Goal: Learn about a topic: Learn about a topic

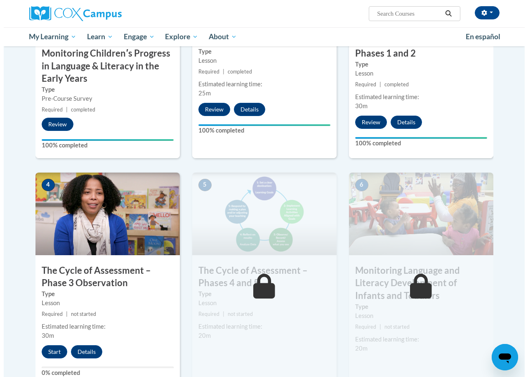
scroll to position [330, 0]
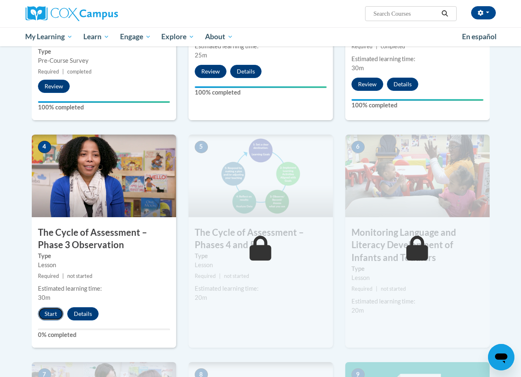
click at [51, 311] on button "Start" at bounding box center [51, 313] width 26 height 13
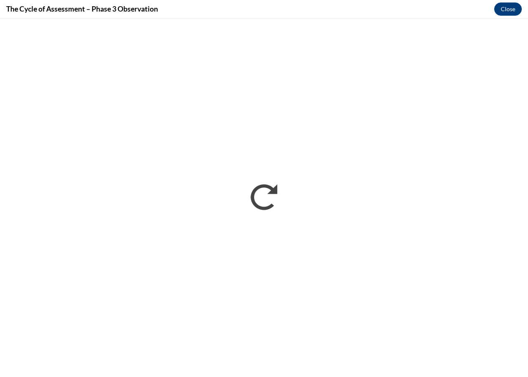
scroll to position [0, 0]
